Goal: Information Seeking & Learning: Learn about a topic

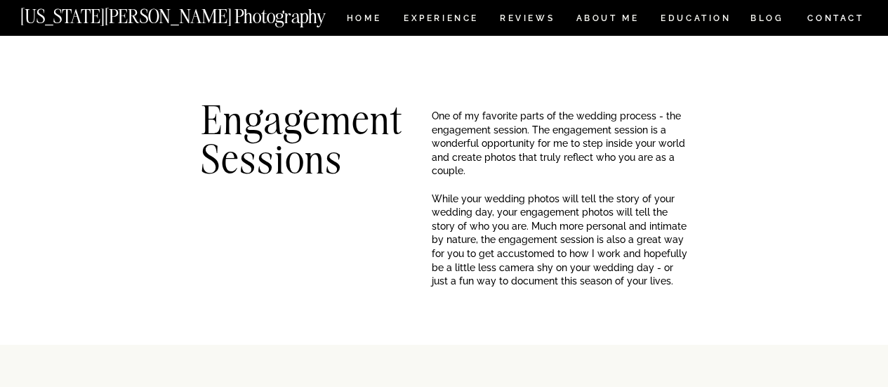
scroll to position [1193, 0]
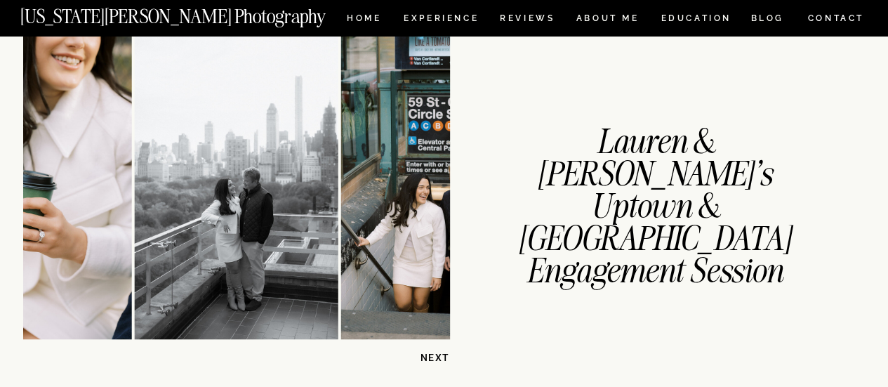
click at [442, 362] on p "NEXT" at bounding box center [414, 356] width 72 height 13
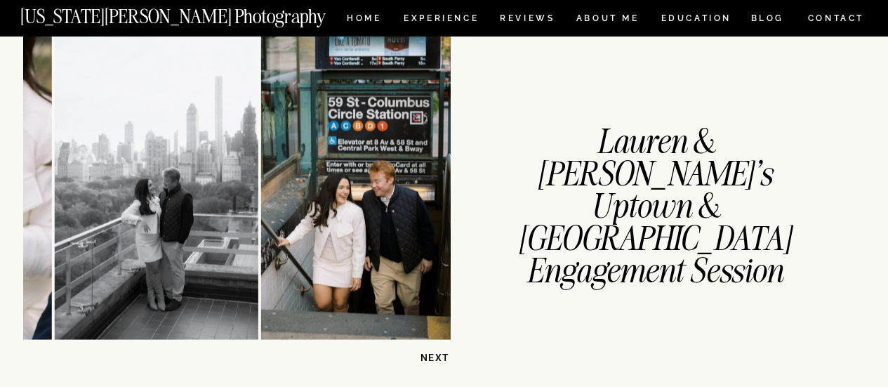
click at [442, 362] on p "NEXT" at bounding box center [414, 356] width 72 height 13
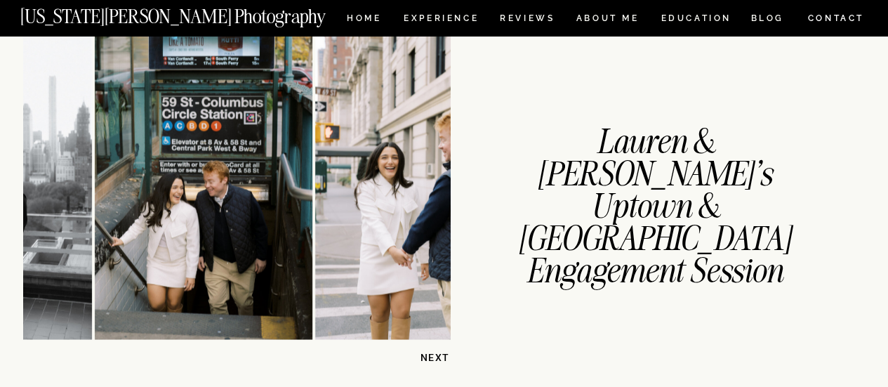
click at [442, 362] on p "NEXT" at bounding box center [414, 356] width 72 height 13
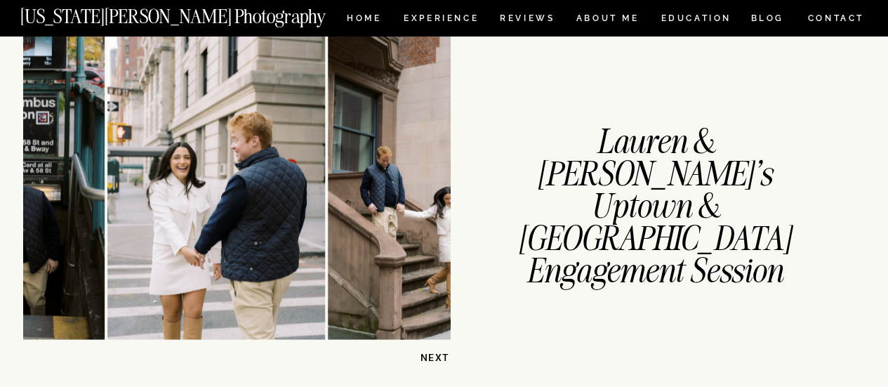
click at [442, 362] on p "NEXT" at bounding box center [414, 356] width 72 height 13
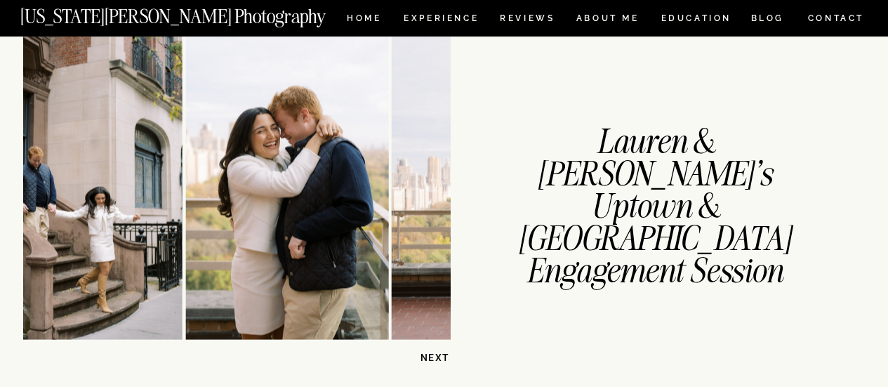
click at [442, 362] on p "NEXT" at bounding box center [414, 356] width 72 height 13
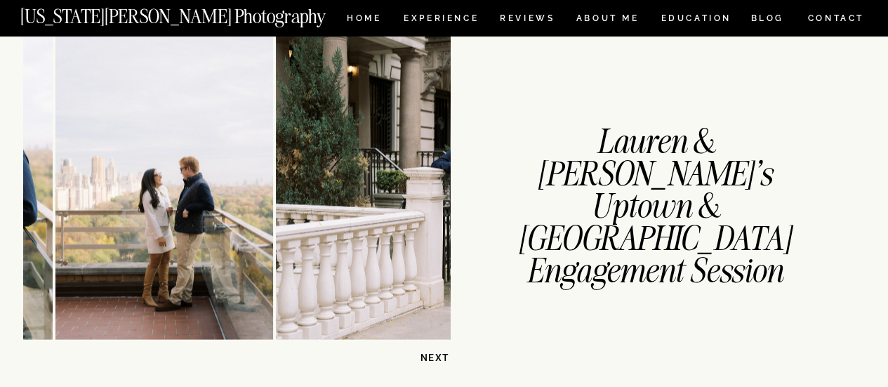
click at [442, 362] on p "NEXT" at bounding box center [414, 356] width 72 height 13
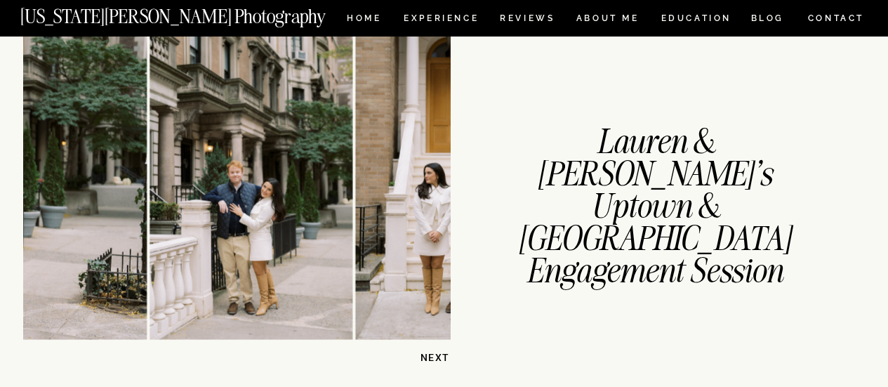
click at [442, 362] on p "NEXT" at bounding box center [414, 356] width 72 height 13
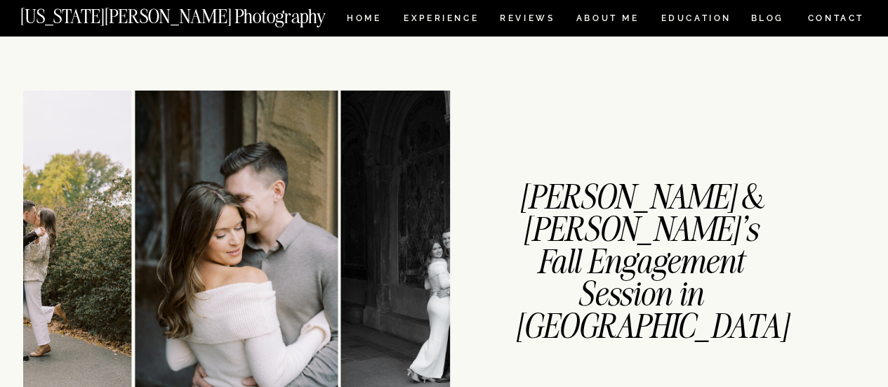
scroll to position [2035, 0]
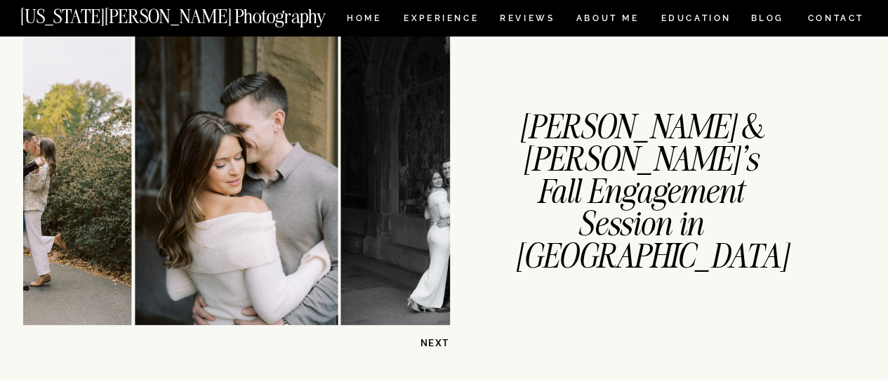
click at [431, 339] on p "NEXT" at bounding box center [414, 342] width 72 height 13
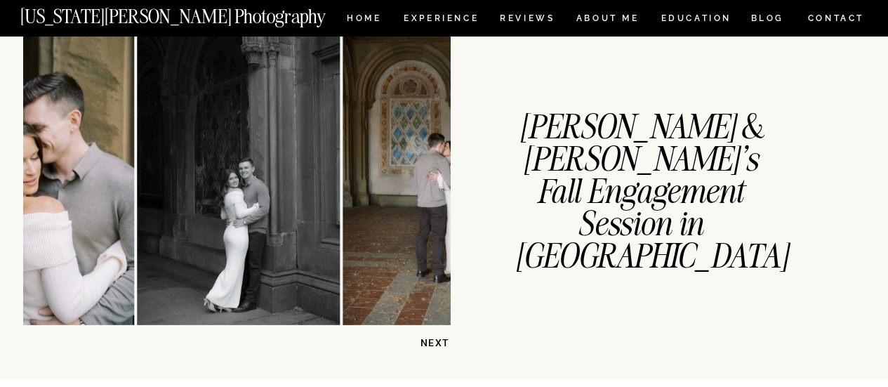
click at [431, 339] on p "NEXT" at bounding box center [414, 342] width 72 height 13
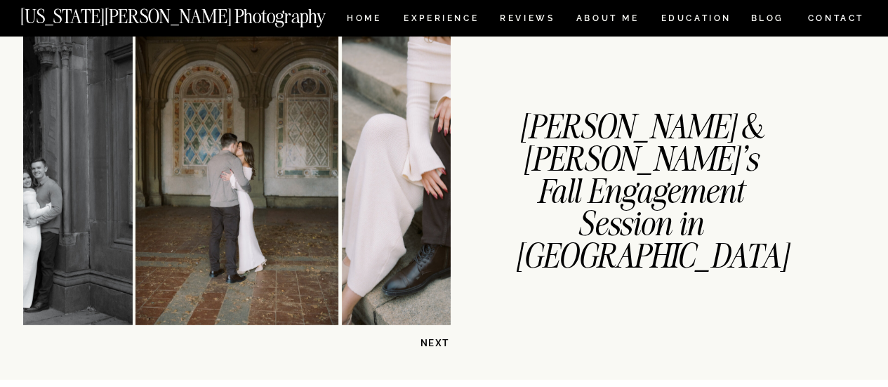
click at [431, 339] on p "NEXT" at bounding box center [414, 342] width 72 height 13
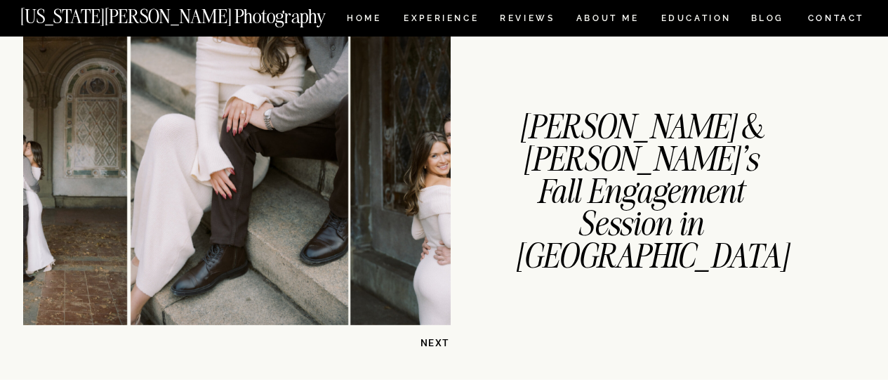
click at [431, 339] on p "NEXT" at bounding box center [414, 342] width 72 height 13
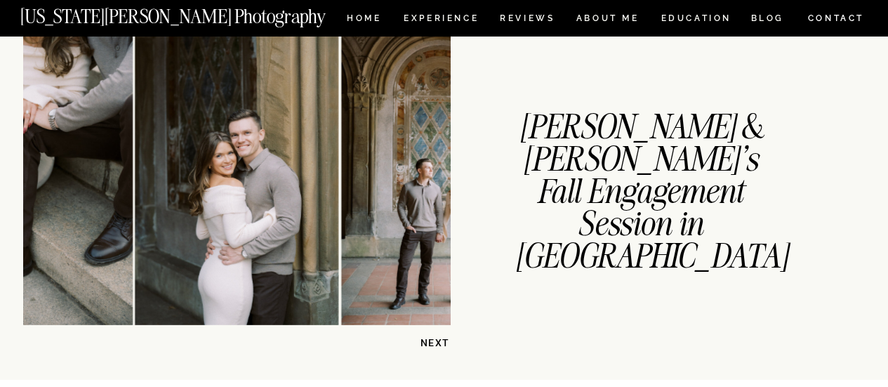
click at [431, 339] on p "NEXT" at bounding box center [414, 342] width 72 height 13
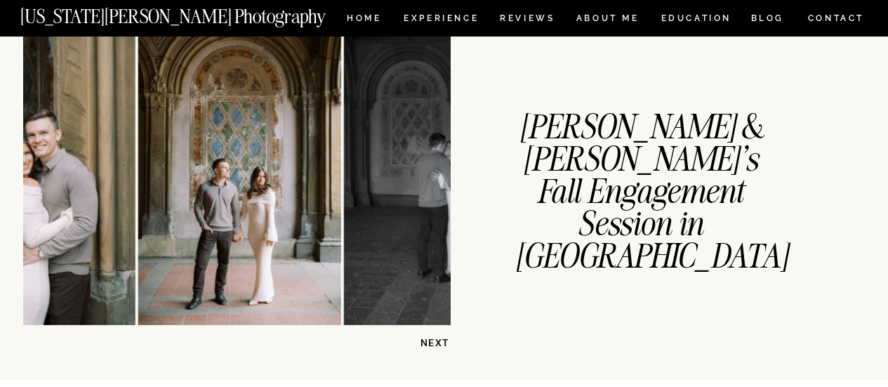
click at [431, 339] on p "NEXT" at bounding box center [414, 342] width 72 height 13
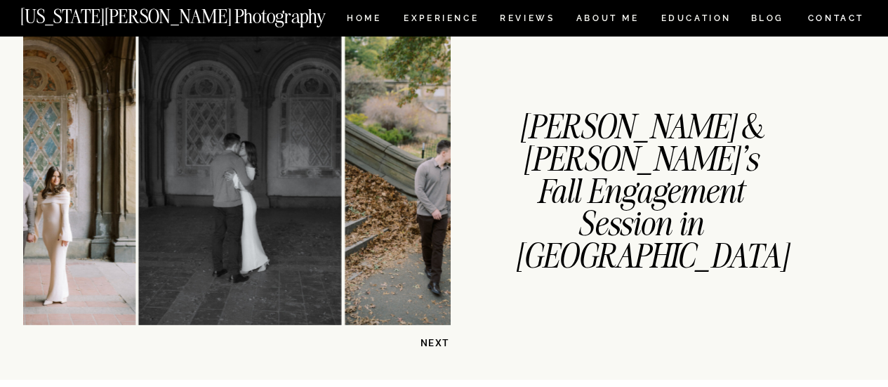
click at [431, 339] on p "NEXT" at bounding box center [414, 342] width 72 height 13
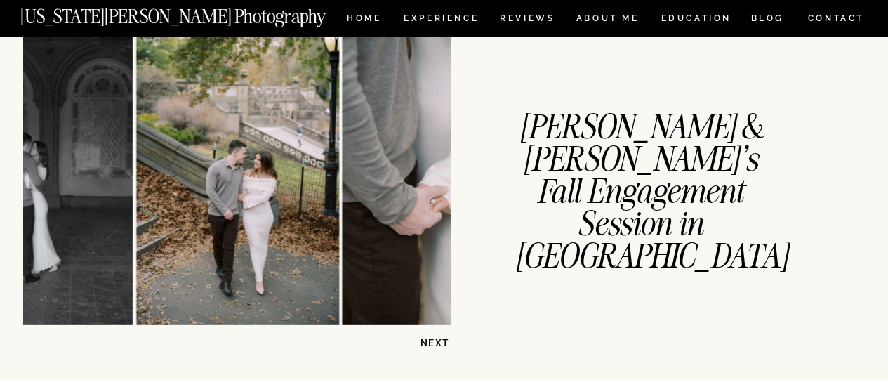
click at [431, 339] on p "NEXT" at bounding box center [414, 342] width 72 height 13
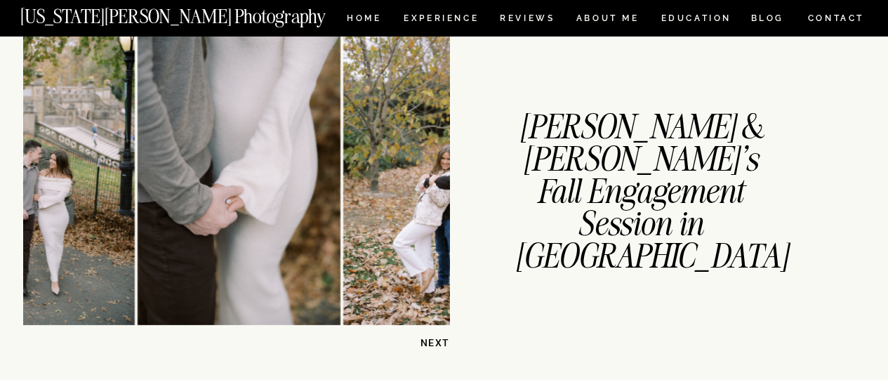
click at [431, 339] on p "NEXT" at bounding box center [414, 342] width 72 height 13
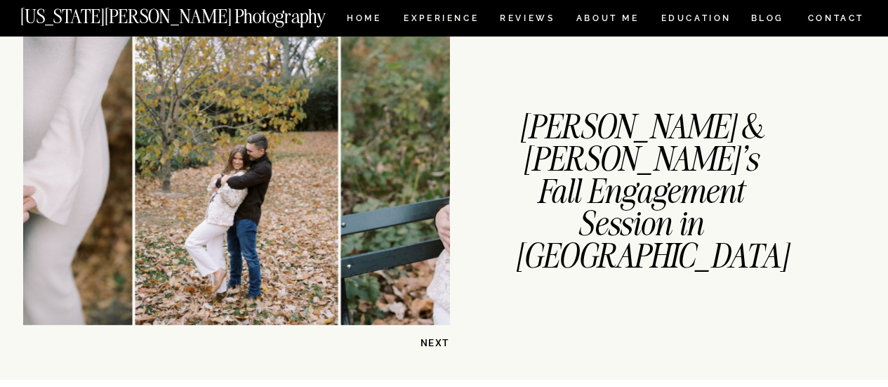
click at [431, 339] on p "NEXT" at bounding box center [414, 342] width 72 height 13
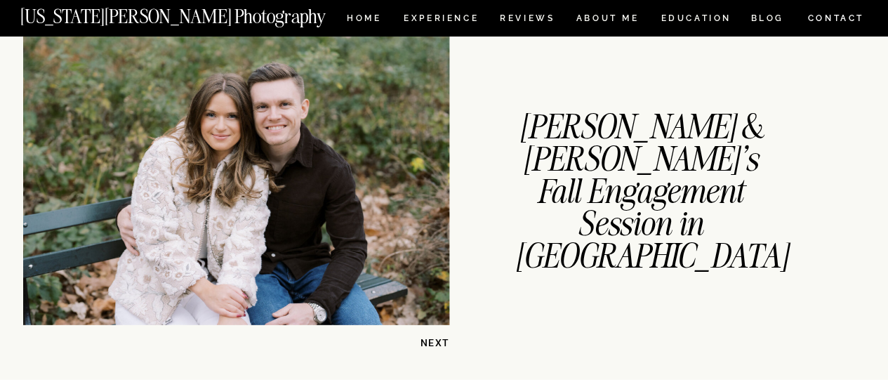
click at [431, 339] on p "NEXT" at bounding box center [414, 342] width 72 height 13
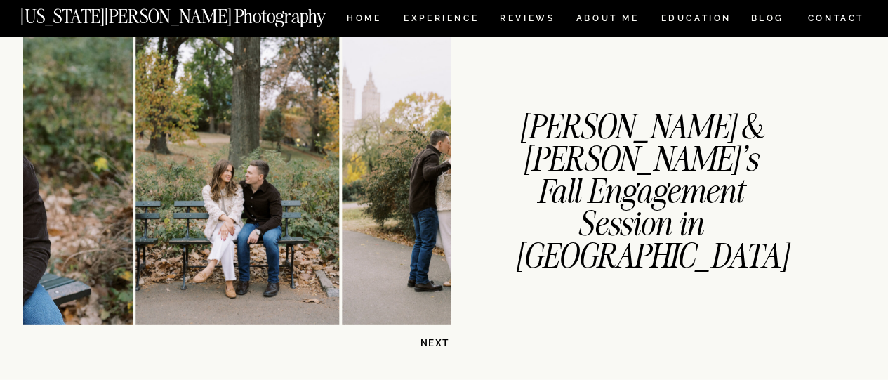
click at [431, 339] on p "NEXT" at bounding box center [414, 342] width 72 height 13
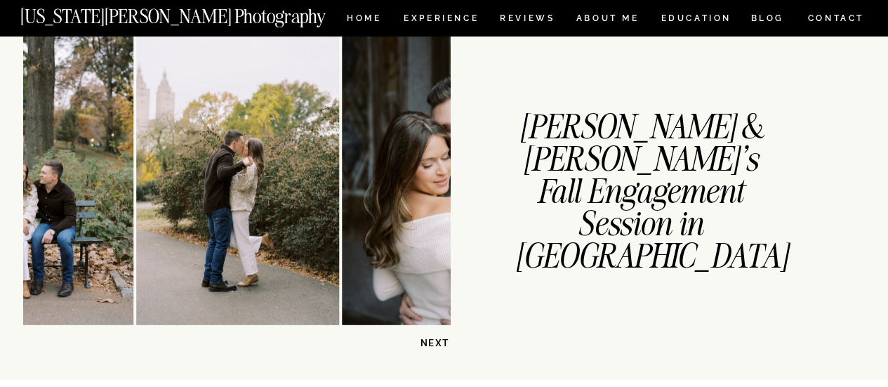
click at [431, 339] on p "NEXT" at bounding box center [414, 342] width 72 height 13
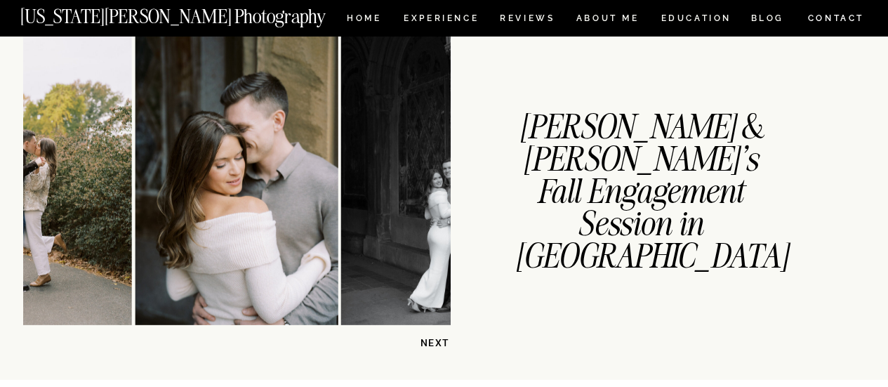
click at [431, 339] on p "NEXT" at bounding box center [414, 342] width 72 height 13
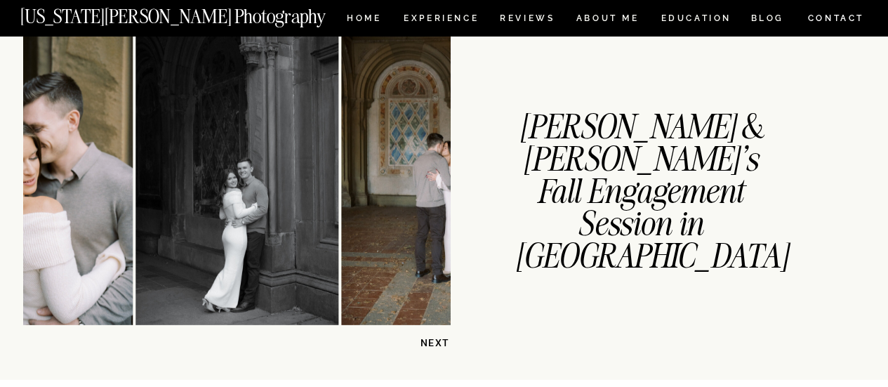
click at [431, 339] on p "NEXT" at bounding box center [414, 342] width 72 height 13
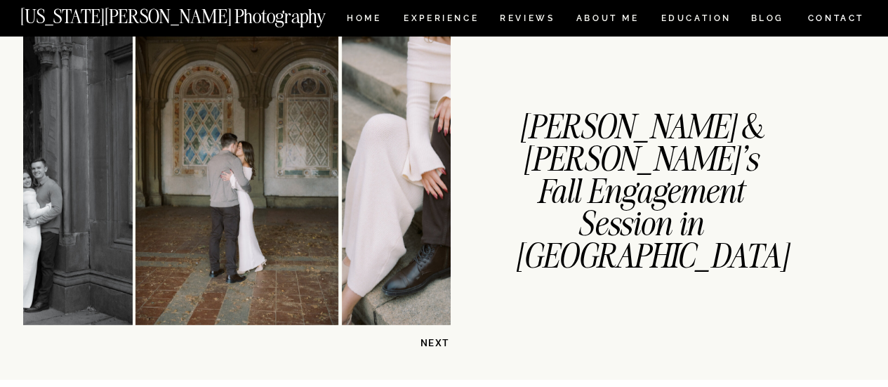
click at [431, 339] on p "NEXT" at bounding box center [414, 342] width 72 height 13
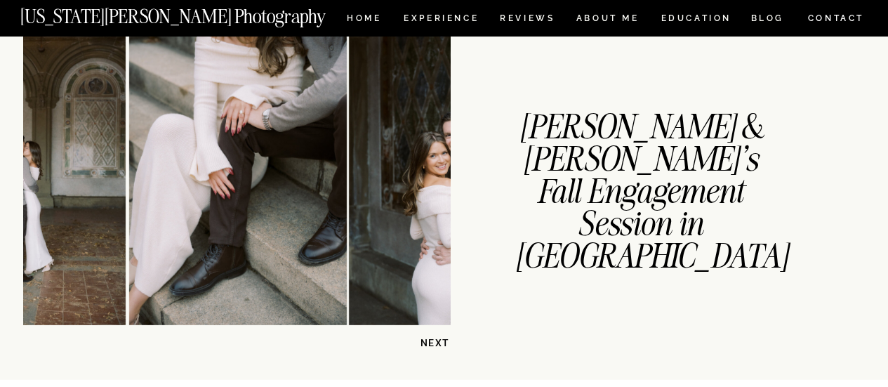
click at [431, 339] on p "NEXT" at bounding box center [414, 342] width 72 height 13
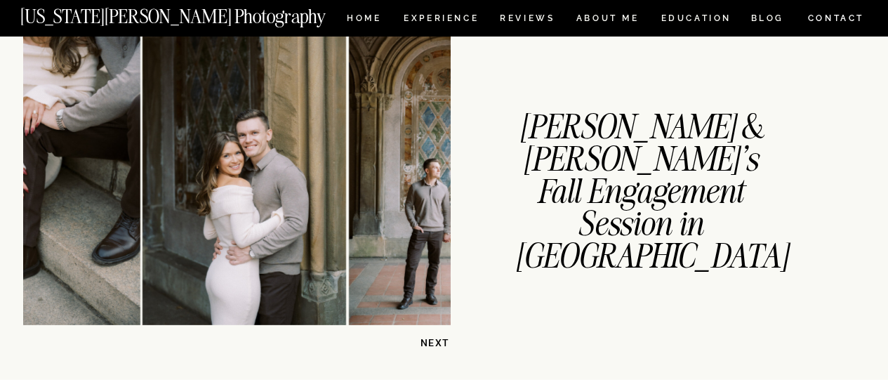
click at [431, 339] on p "NEXT" at bounding box center [414, 342] width 72 height 13
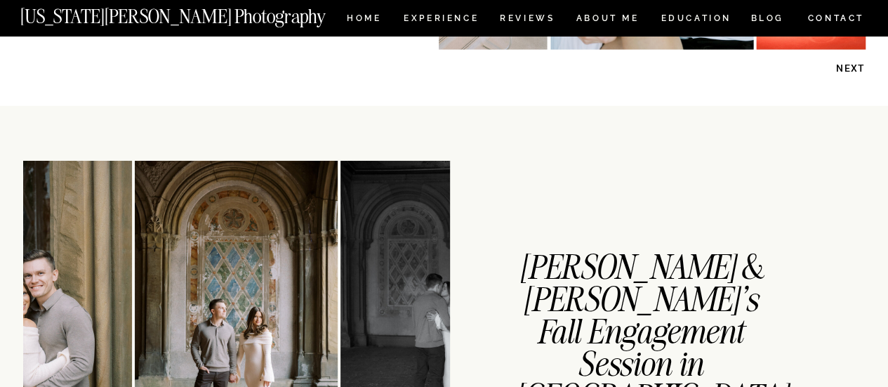
scroll to position [1614, 0]
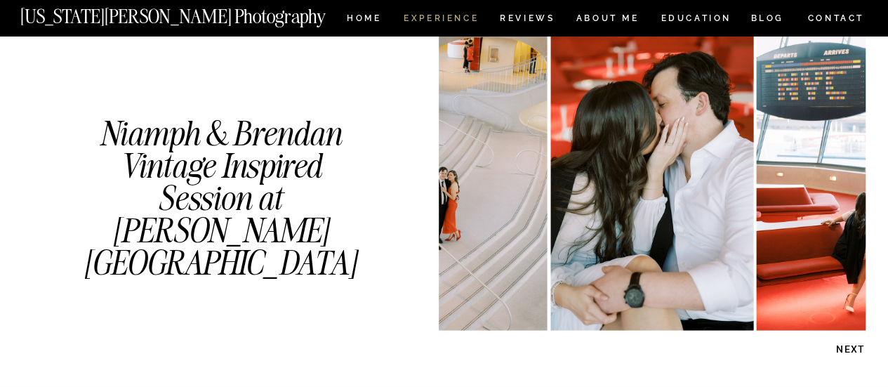
click at [434, 22] on nav "Experience" at bounding box center [441, 20] width 74 height 12
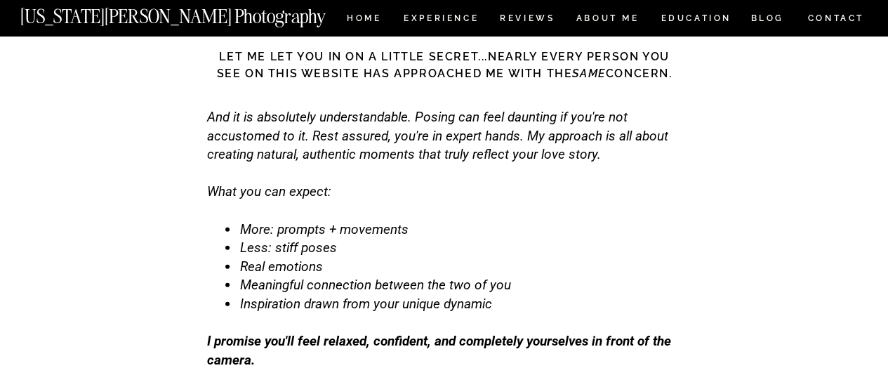
scroll to position [4352, 0]
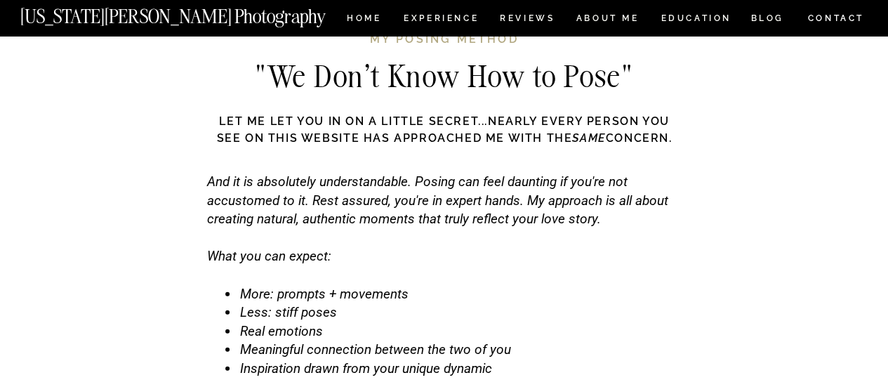
drag, startPoint x: 385, startPoint y: 137, endPoint x: 383, endPoint y: 146, distance: 9.2
click at [383, 146] on h3 "Let me let you in on a little secret...nearly every person you see on this webs…" at bounding box center [445, 130] width 470 height 35
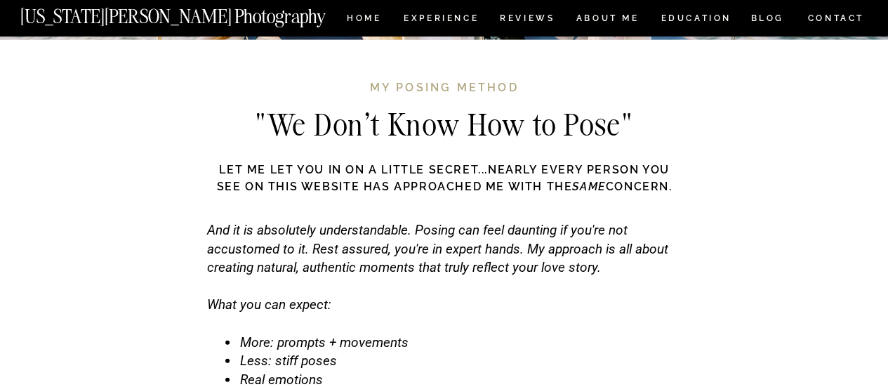
scroll to position [4282, 0]
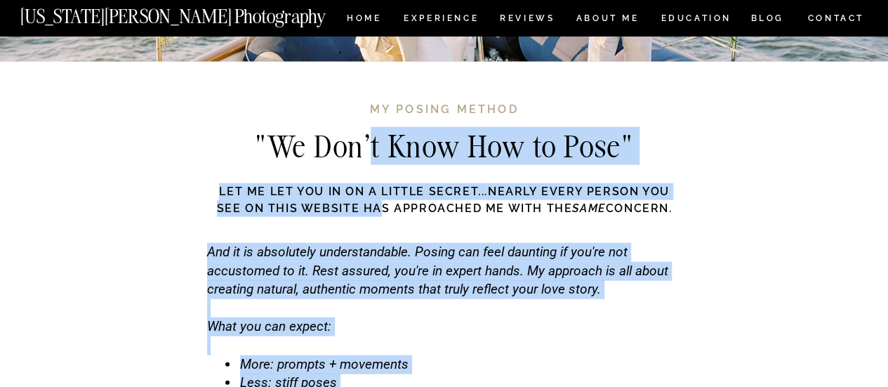
drag, startPoint x: 376, startPoint y: 164, endPoint x: 376, endPoint y: 217, distance: 53.3
click at [376, 217] on div ""We Don't Know How to Pose" And it is absolutely understandable. Posing can fee…" at bounding box center [444, 308] width 842 height 492
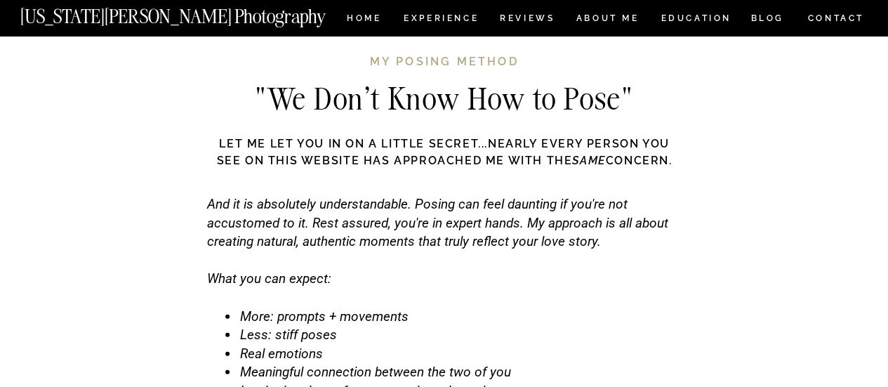
scroll to position [4352, 0]
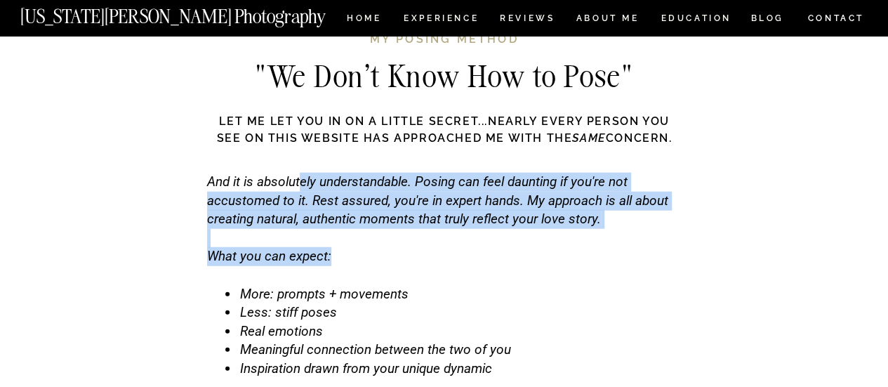
drag, startPoint x: 303, startPoint y: 182, endPoint x: 632, endPoint y: 252, distance: 337.1
click at [632, 252] on div "And it is absolutely understandable. Posing can feel daunting if you're not acc…" at bounding box center [444, 312] width 474 height 279
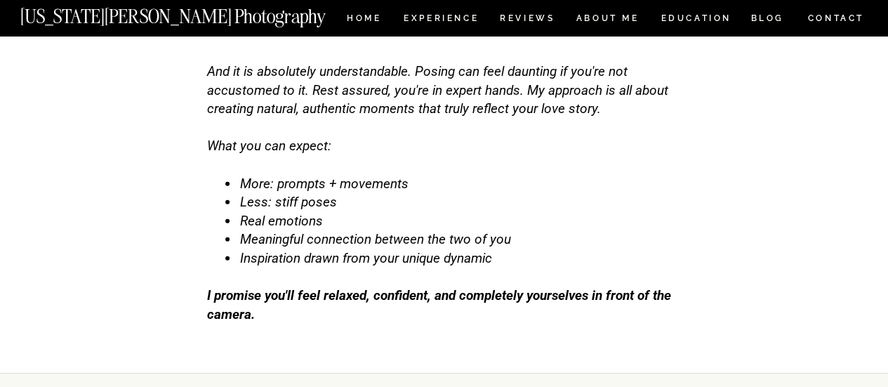
scroll to position [4492, 0]
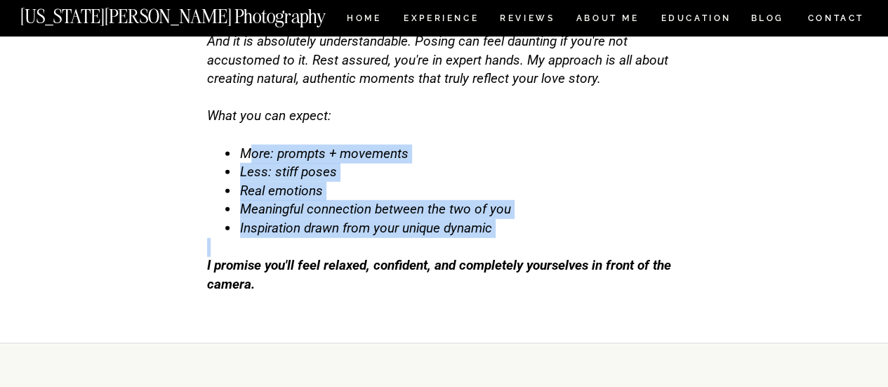
drag, startPoint x: 632, startPoint y: 252, endPoint x: 250, endPoint y: 154, distance: 394.8
click at [250, 154] on div "And it is absolutely understandable. Posing can feel daunting if you're not acc…" at bounding box center [444, 171] width 474 height 279
click at [250, 154] on span "More: prompts + movements" at bounding box center [324, 153] width 168 height 16
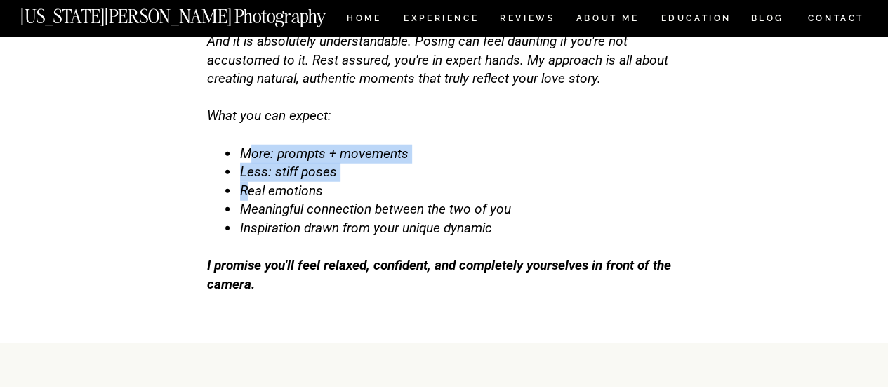
drag, startPoint x: 249, startPoint y: 155, endPoint x: 248, endPoint y: 184, distance: 28.8
click at [248, 184] on ul "More: prompts + movements Less: stiff poses Real emotions Meaningful connection…" at bounding box center [453, 191] width 456 height 93
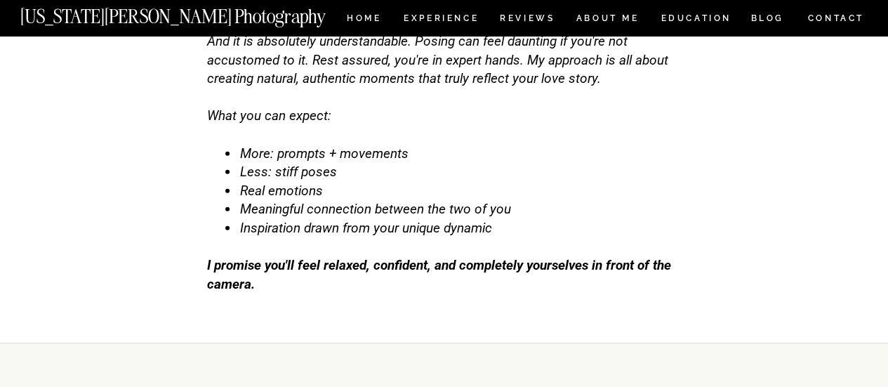
click at [378, 218] on li "Meaningful connection between the two of you" at bounding box center [460, 209] width 442 height 19
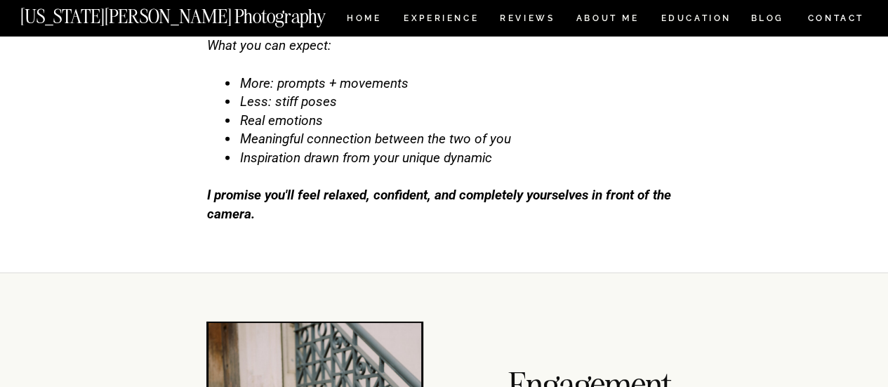
click at [342, 213] on div "And it is absolutely understandable. Posing can feel daunting if you're not acc…" at bounding box center [444, 101] width 474 height 279
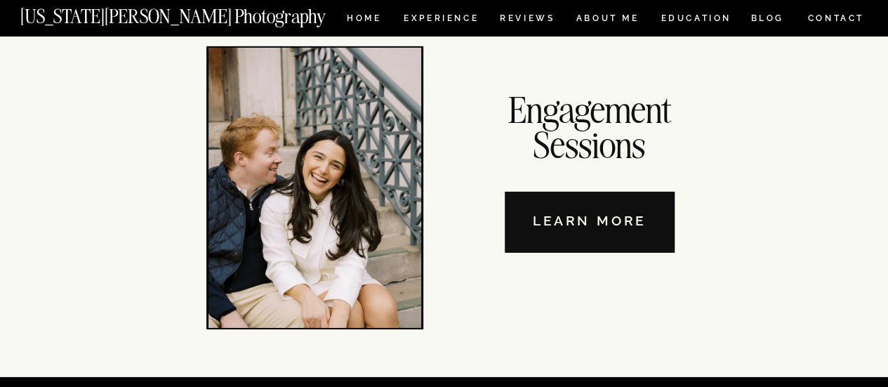
scroll to position [4843, 0]
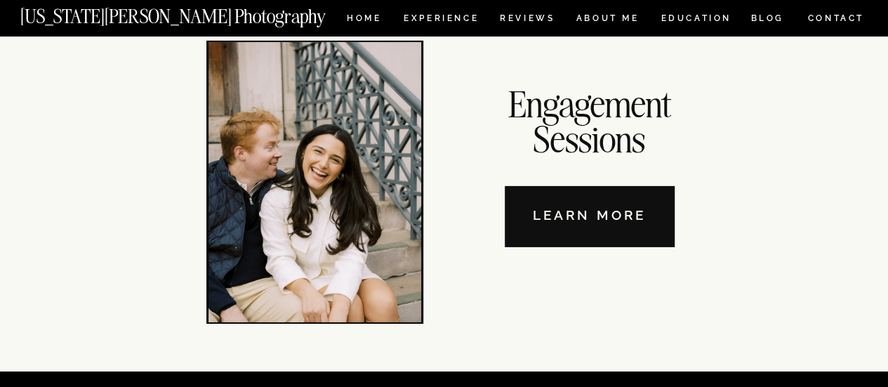
click at [624, 245] on nav "Learn More" at bounding box center [590, 216] width 170 height 61
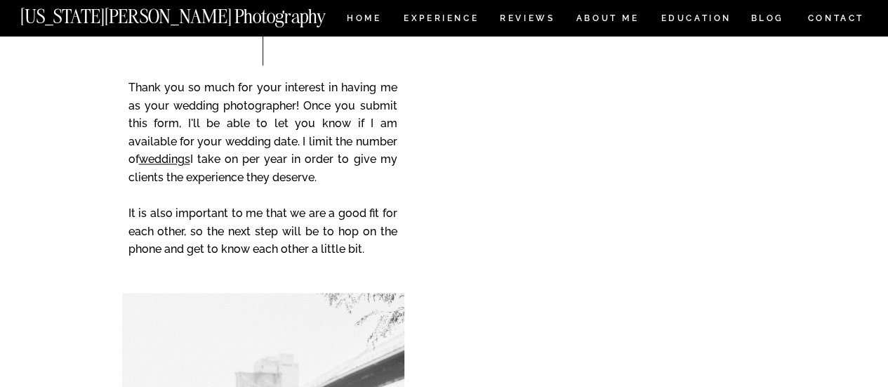
scroll to position [3650, 0]
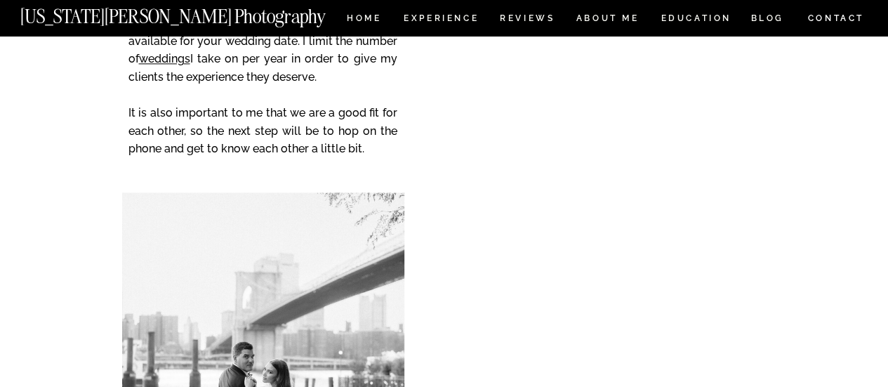
scroll to position [3655, 0]
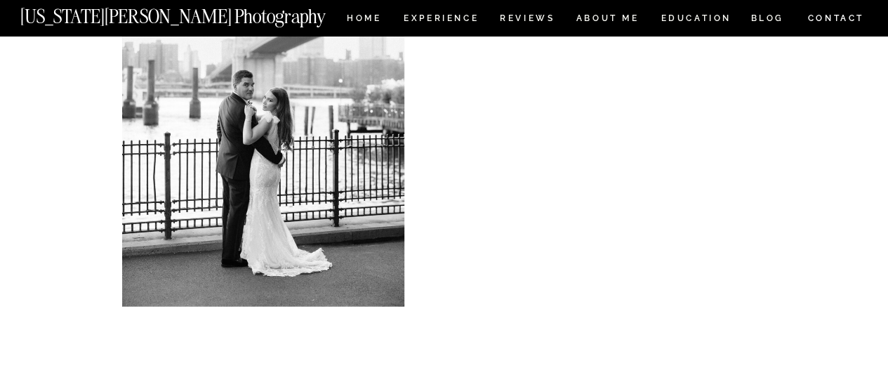
scroll to position [3935, 0]
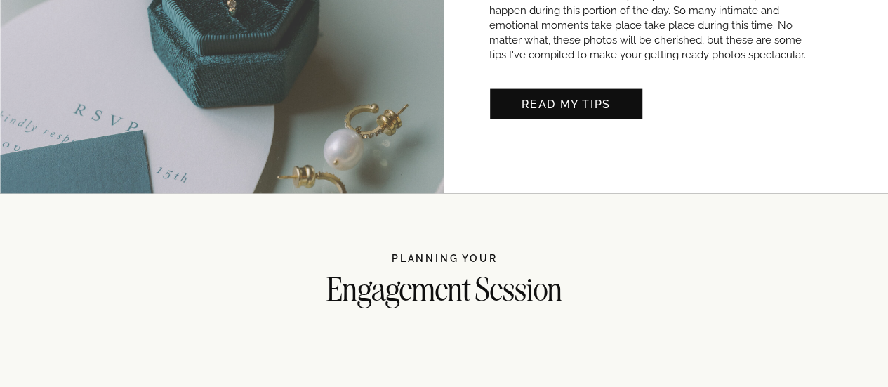
scroll to position [1685, 0]
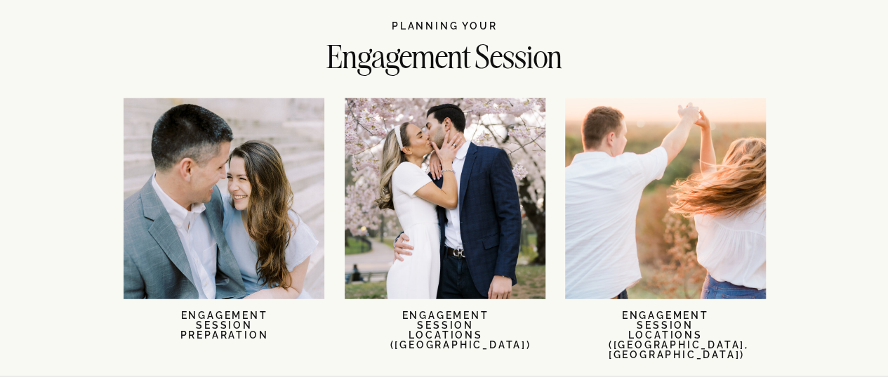
click at [463, 128] on div at bounding box center [445, 198] width 201 height 201
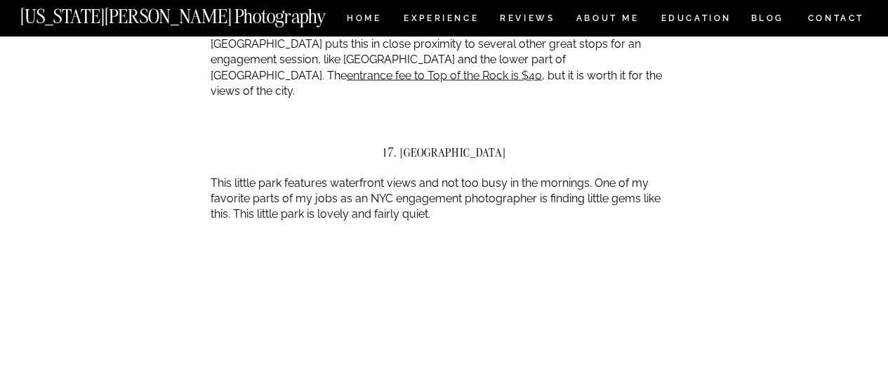
scroll to position [9826, 0]
